Goal: Task Accomplishment & Management: Complete application form

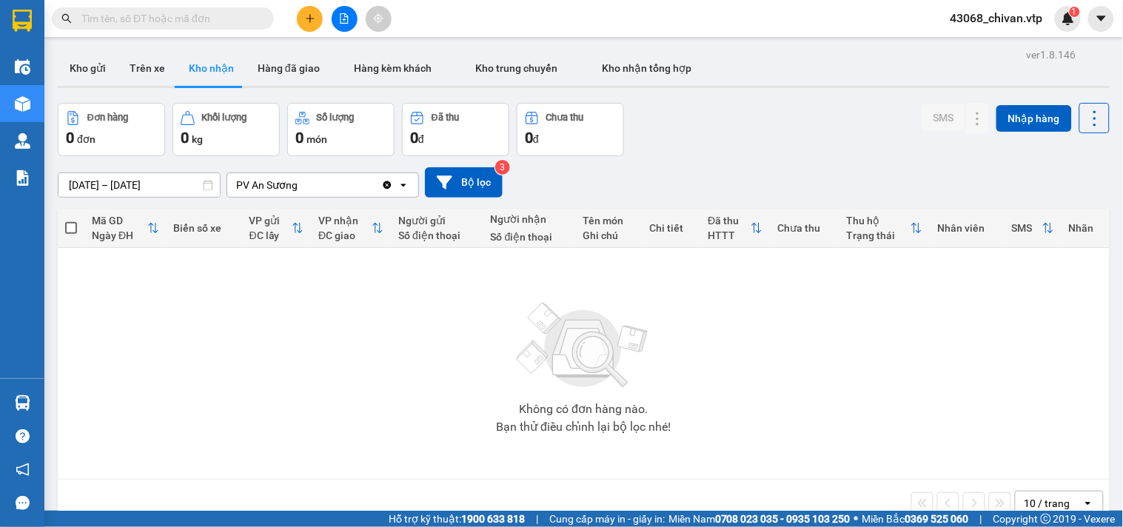
click at [315, 19] on button at bounding box center [310, 19] width 26 height 26
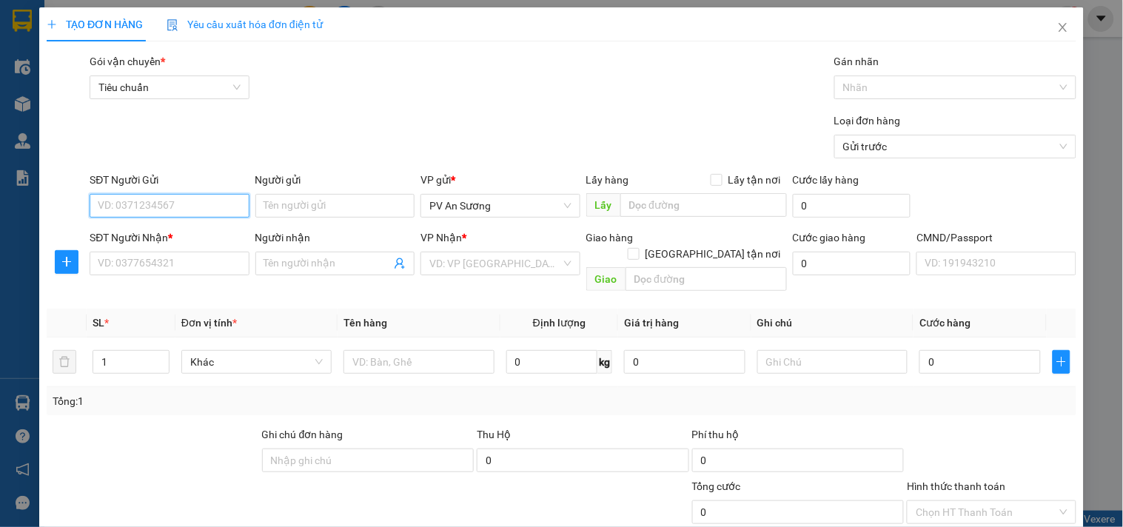
click at [202, 203] on input "SĐT Người Gửi" at bounding box center [169, 206] width 159 height 24
type input "0919591997"
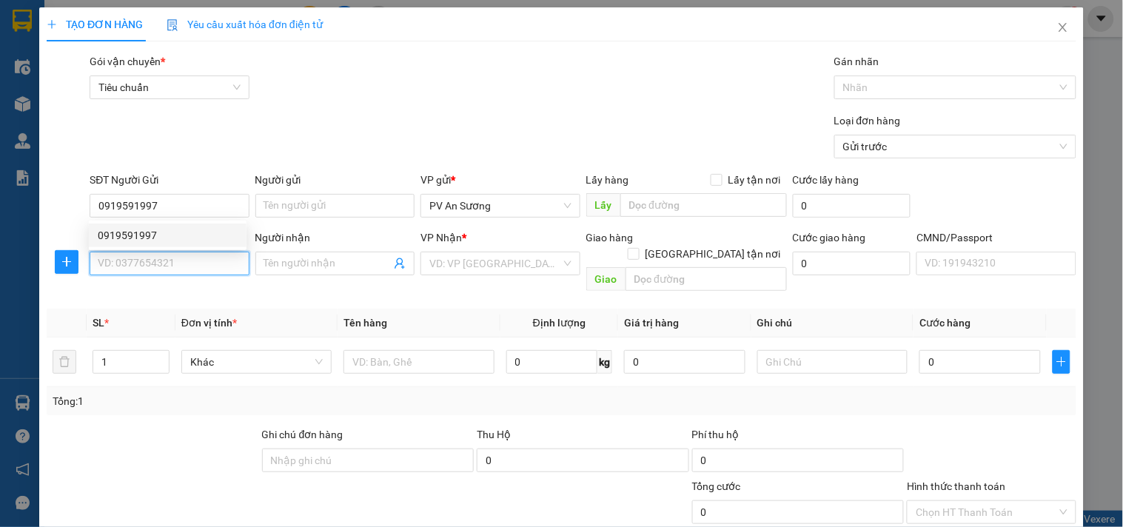
click at [195, 270] on input "SĐT Người Nhận *" at bounding box center [169, 264] width 159 height 24
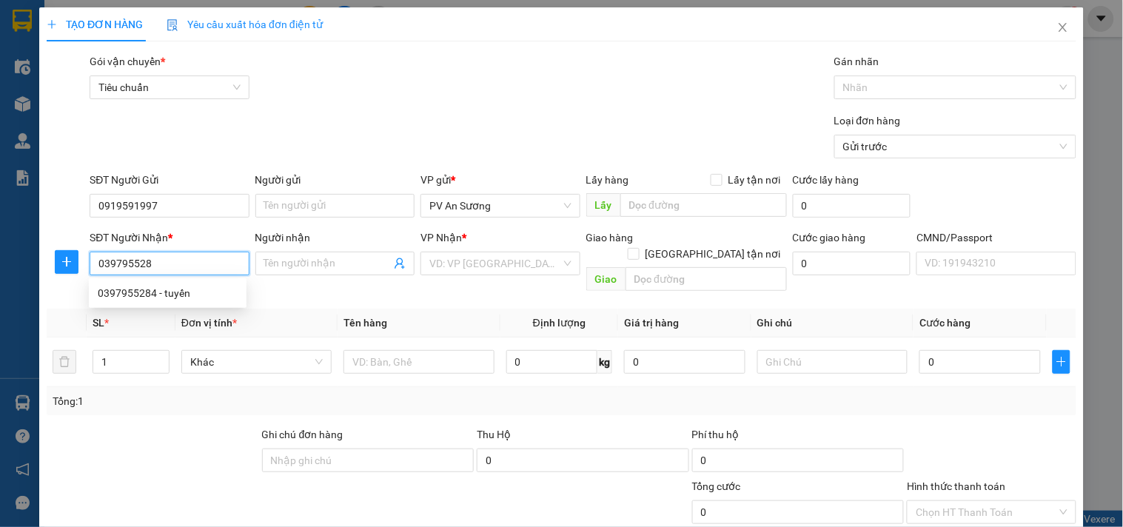
type input "0397955284"
click at [178, 290] on div "0397955284 - tuyến" at bounding box center [168, 293] width 140 height 16
type input "tuyến"
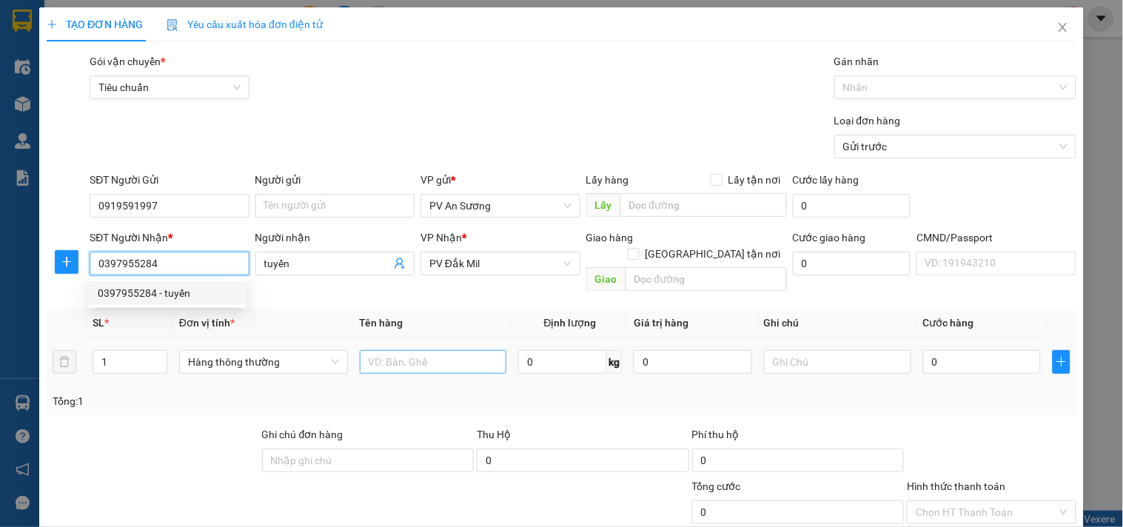
type input "0397955284"
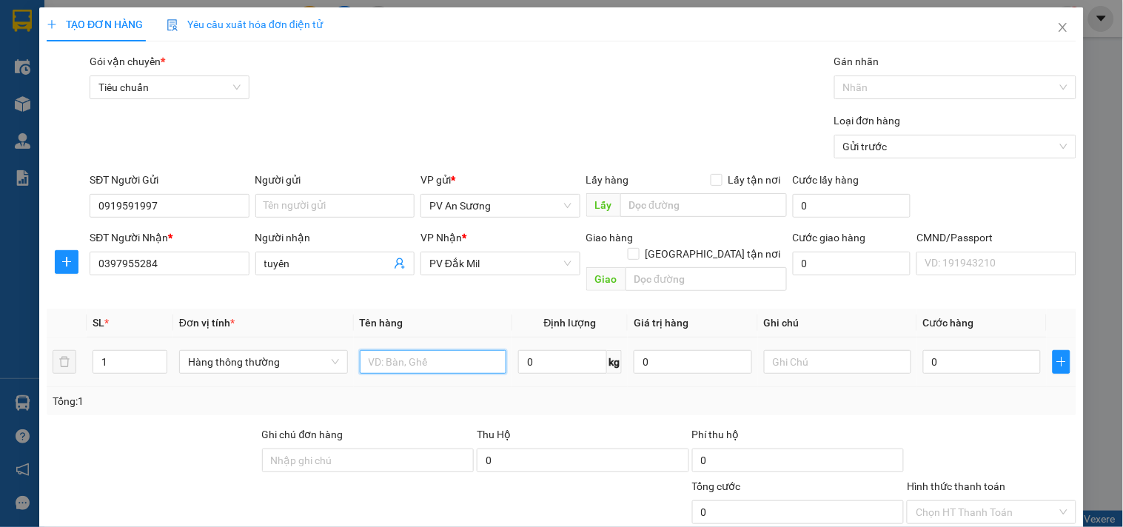
click at [424, 350] on input "text" at bounding box center [433, 362] width 147 height 24
type input "vải"
type input "cây"
type input "1"
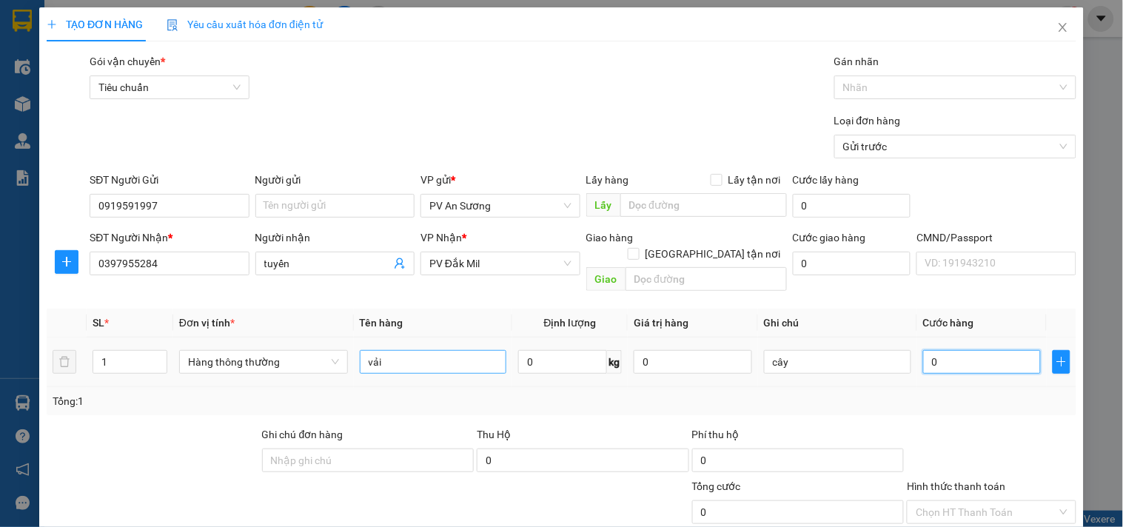
type input "1"
type input "10"
type input "100"
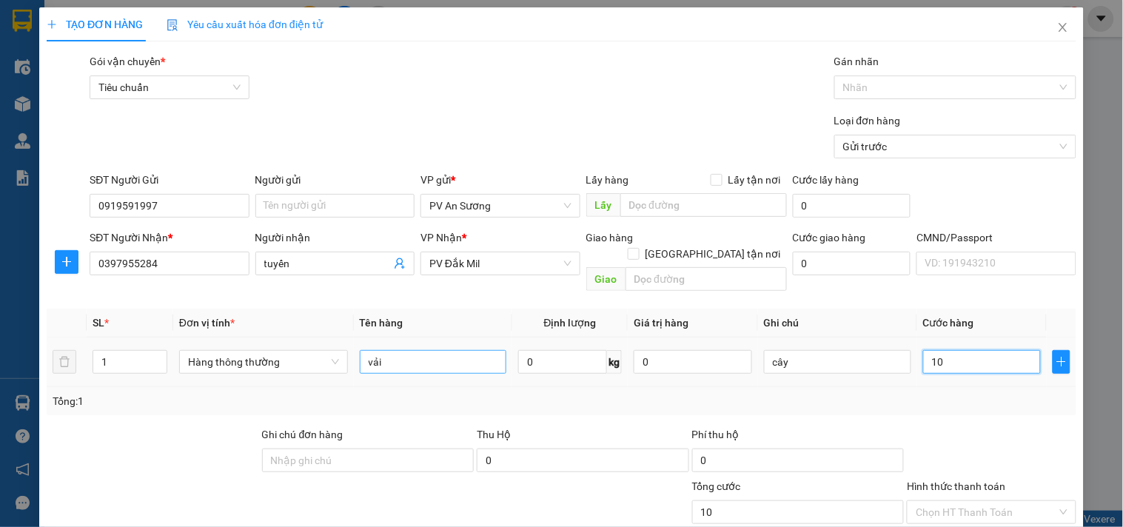
type input "100"
type input "1.000"
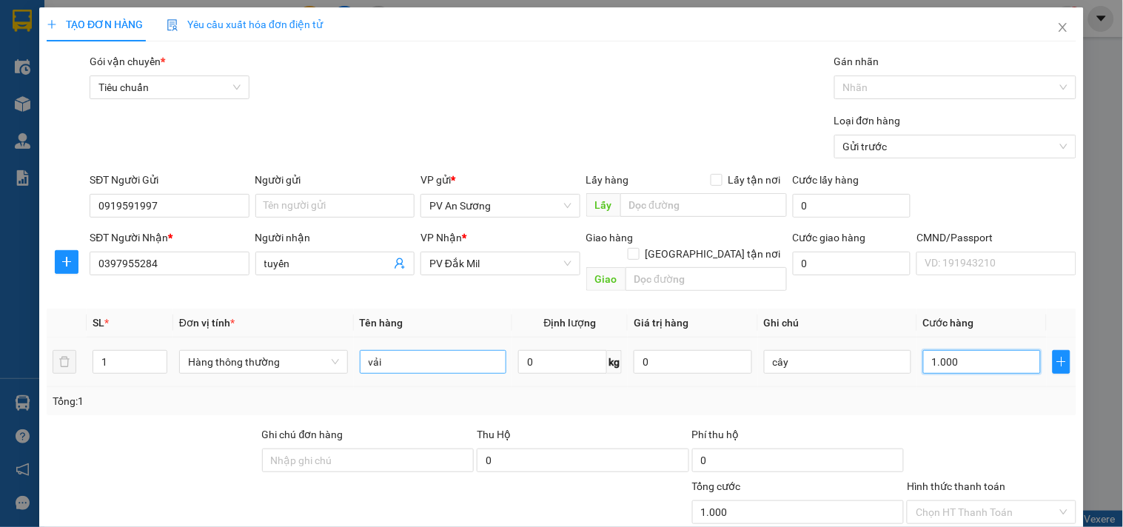
type input "10.000"
type input "100.000"
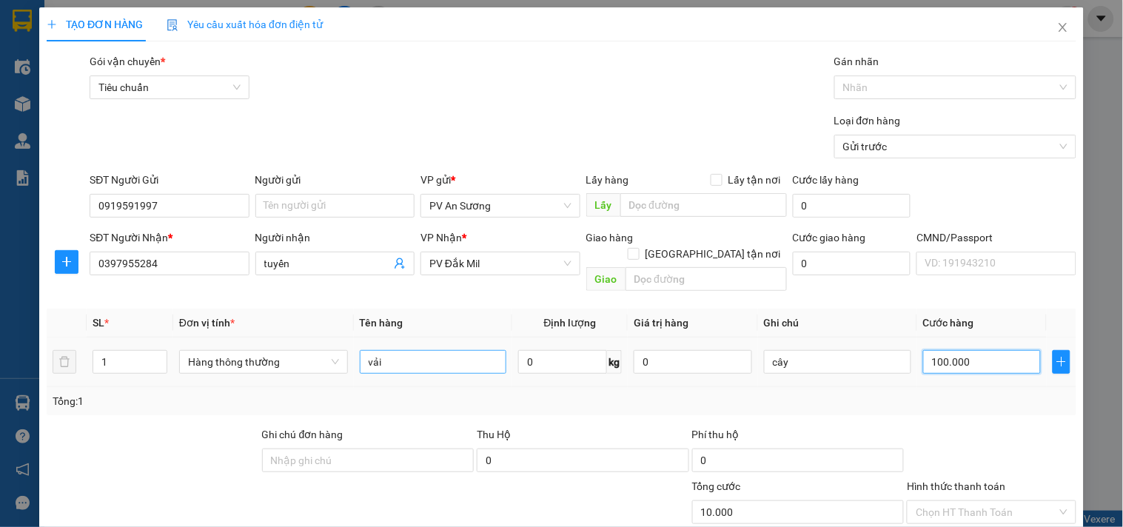
type input "100.000"
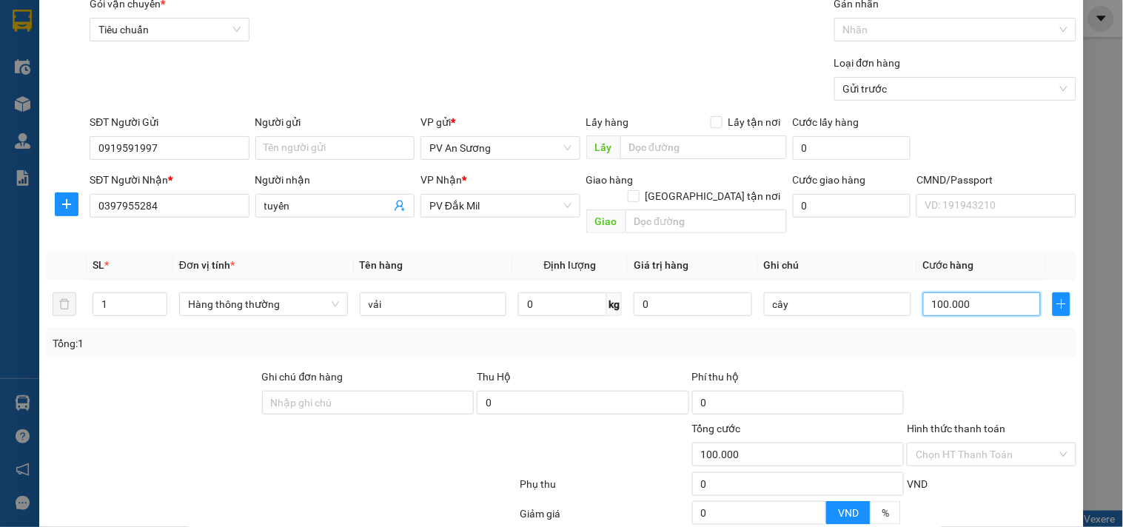
scroll to position [185, 0]
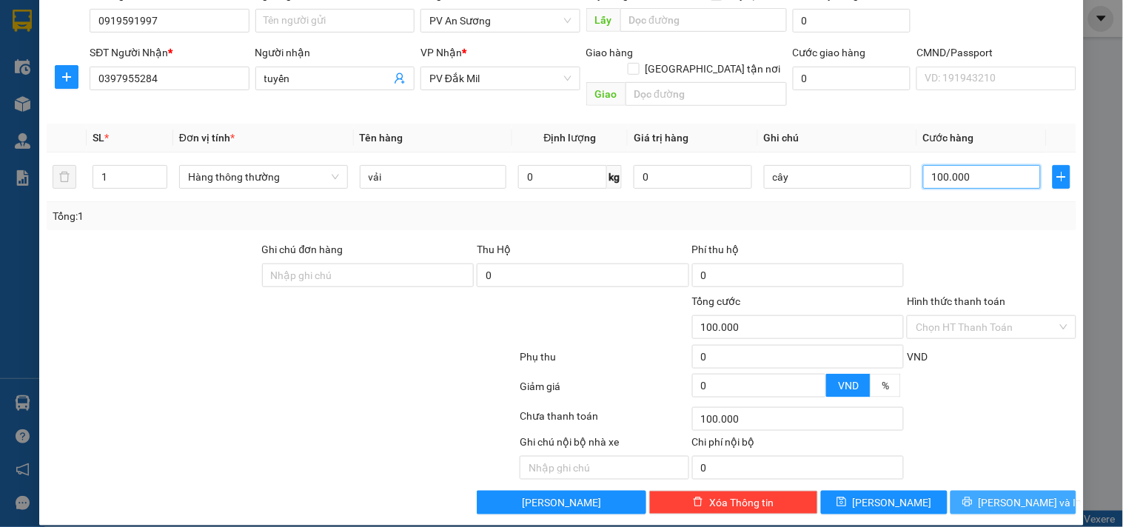
type input "100.000"
click at [1020, 495] on span "[PERSON_NAME] và In" at bounding box center [1031, 503] width 104 height 16
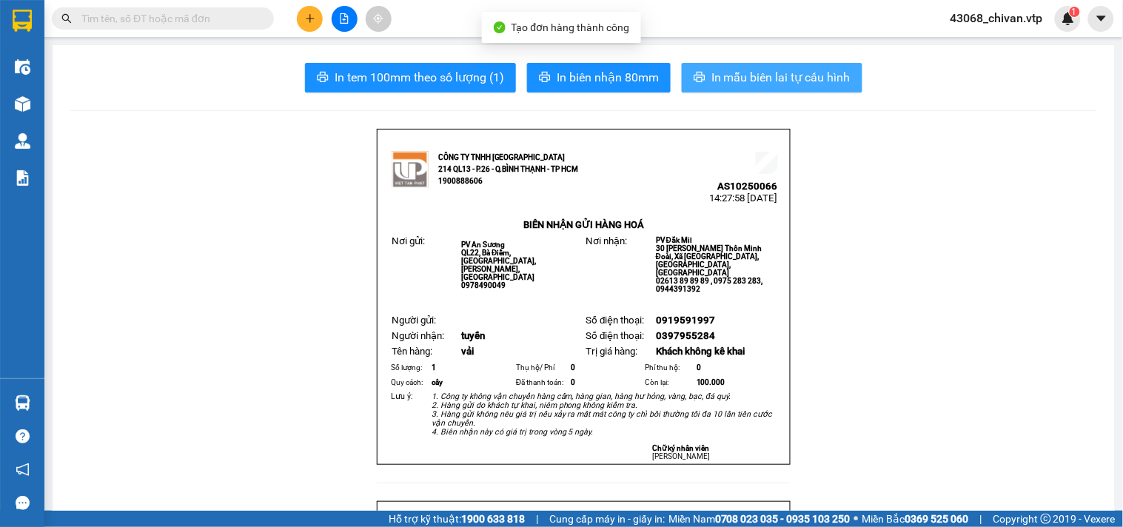
click at [778, 77] on span "In mẫu biên lai tự cấu hình" at bounding box center [781, 77] width 139 height 19
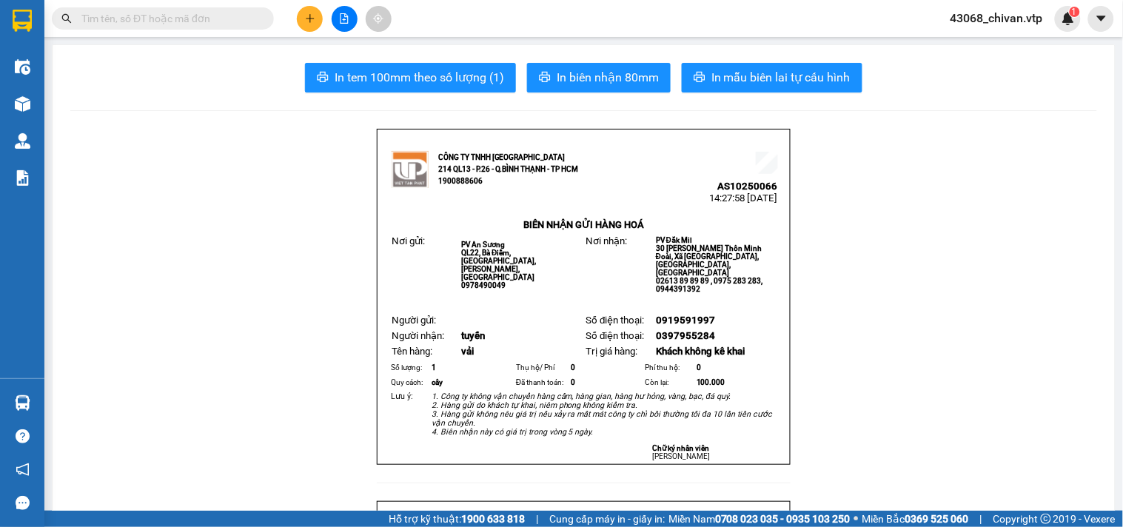
click at [312, 24] on button at bounding box center [310, 19] width 26 height 26
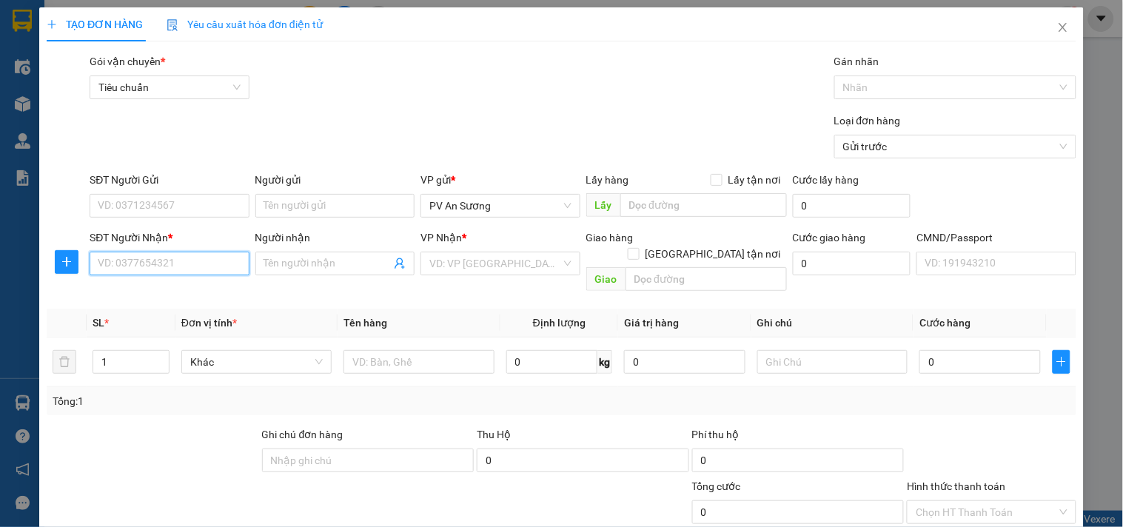
click at [181, 265] on input "SĐT Người Nhận *" at bounding box center [169, 264] width 159 height 24
type input "0935996602"
click at [159, 292] on div "0935996602 - KHUYÊN" at bounding box center [168, 293] width 140 height 16
type input "KHUYÊN"
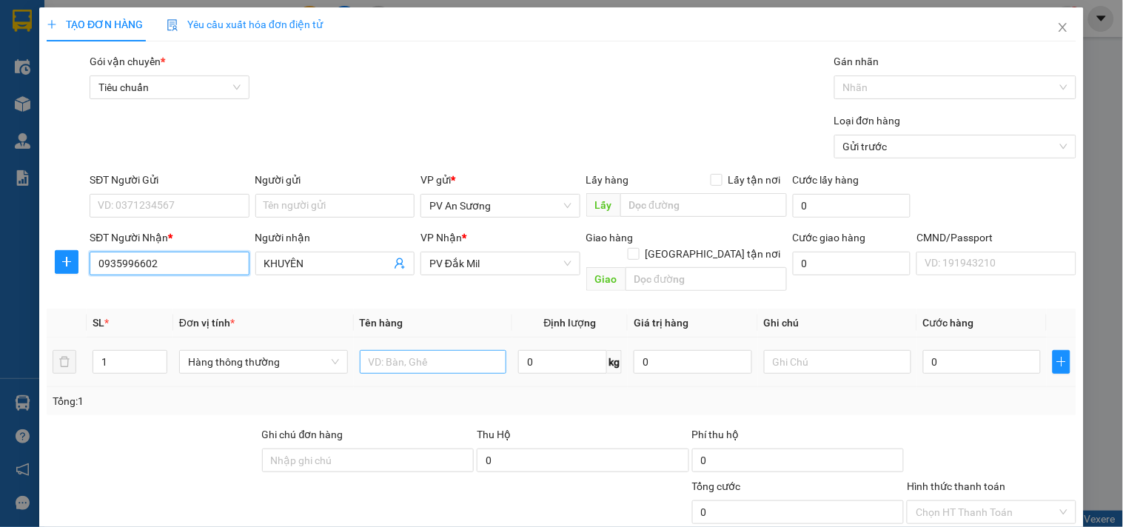
type input "0935996602"
click at [398, 354] on input "text" at bounding box center [433, 362] width 147 height 24
type input "vải"
type input "cây"
click at [969, 350] on input "0" at bounding box center [982, 362] width 118 height 24
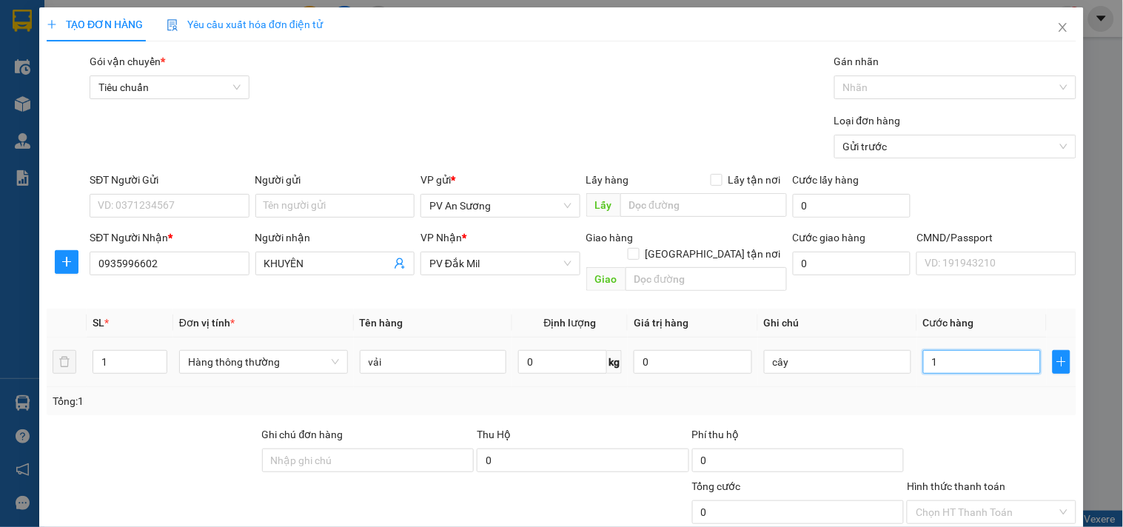
type input "12"
type input "120"
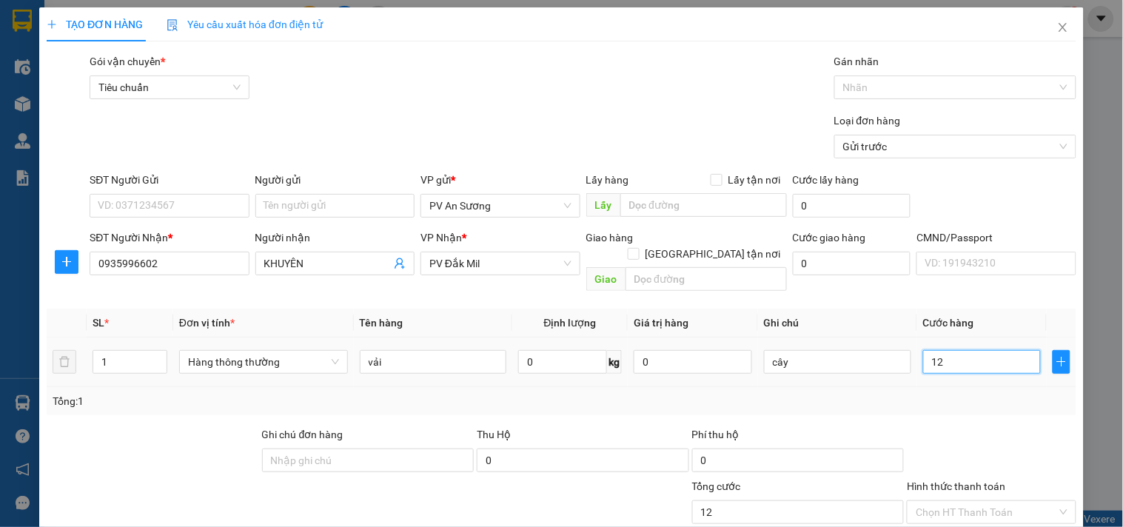
type input "120"
type input "1.200"
type input "12.000"
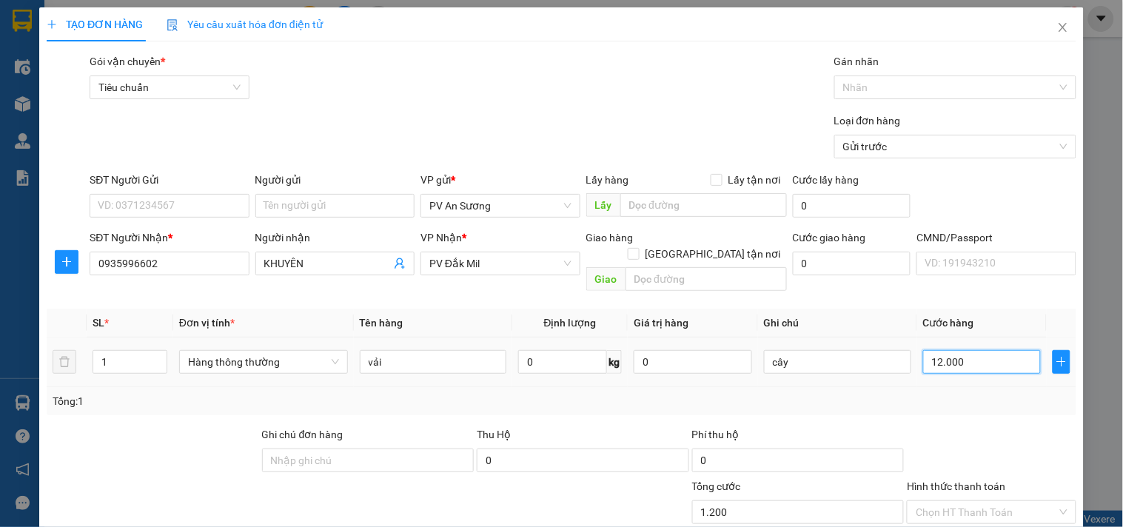
type input "12.000"
type input "120.000"
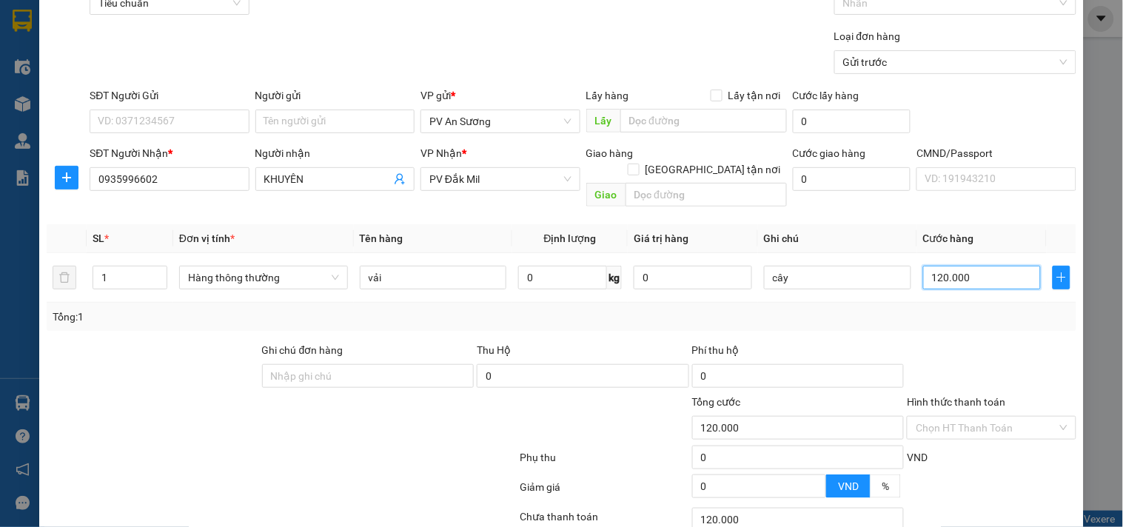
scroll to position [164, 0]
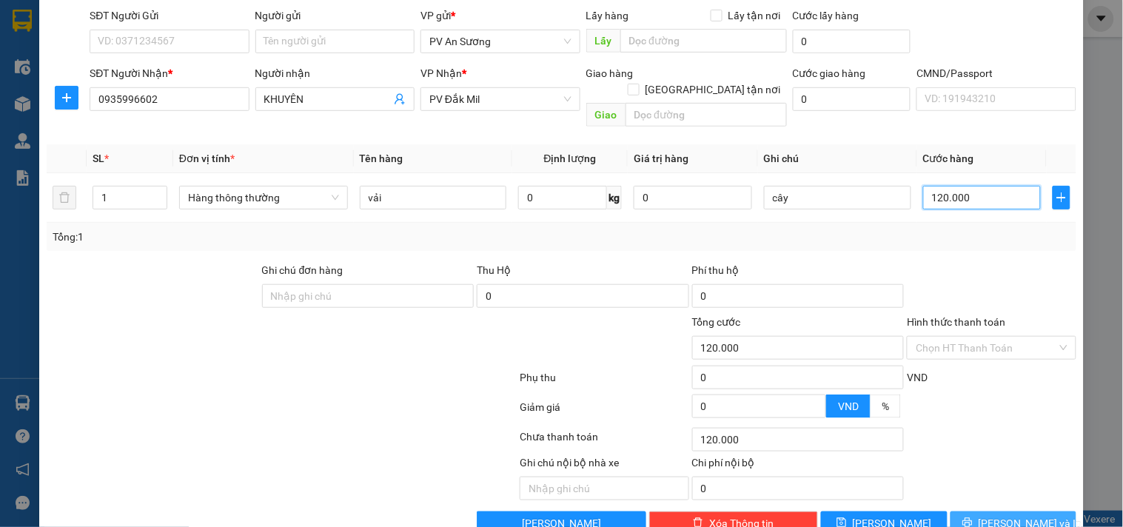
type input "120.000"
click at [1025, 512] on button "[PERSON_NAME] và In" at bounding box center [1014, 524] width 126 height 24
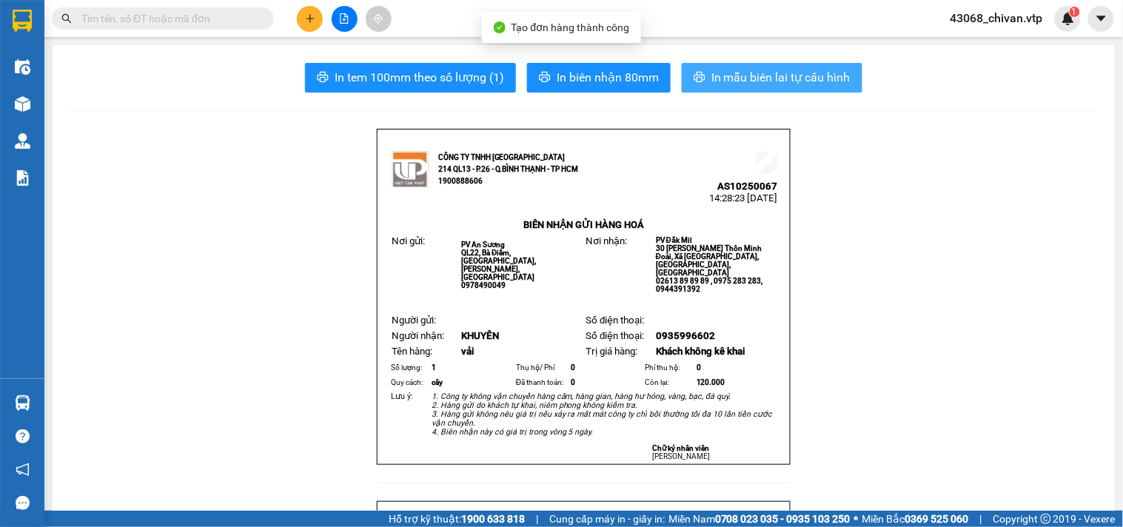
click at [813, 78] on span "In mẫu biên lai tự cấu hình" at bounding box center [781, 77] width 139 height 19
